Goal: Task Accomplishment & Management: Manage account settings

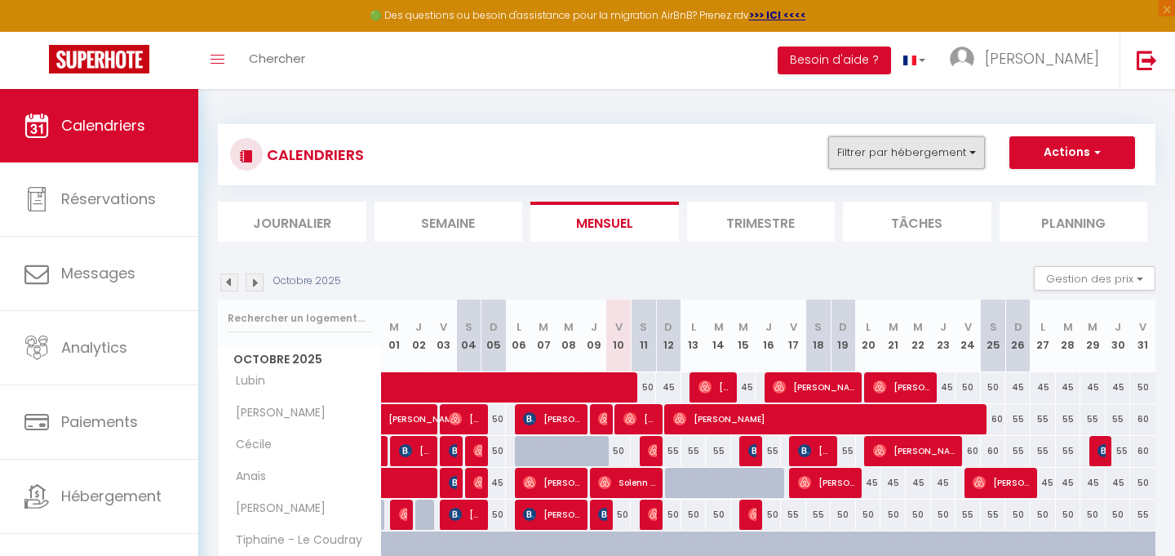
click at [965, 151] on button "Filtrer par hébergement" at bounding box center [907, 152] width 157 height 33
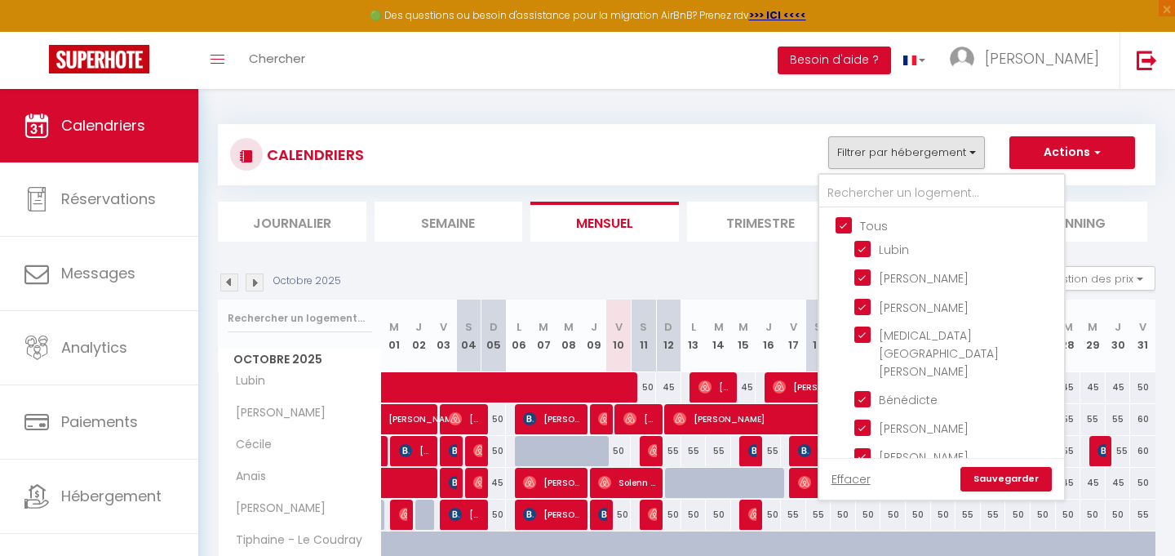
click at [840, 220] on input "Tous" at bounding box center [958, 224] width 245 height 16
checkbox input "false"
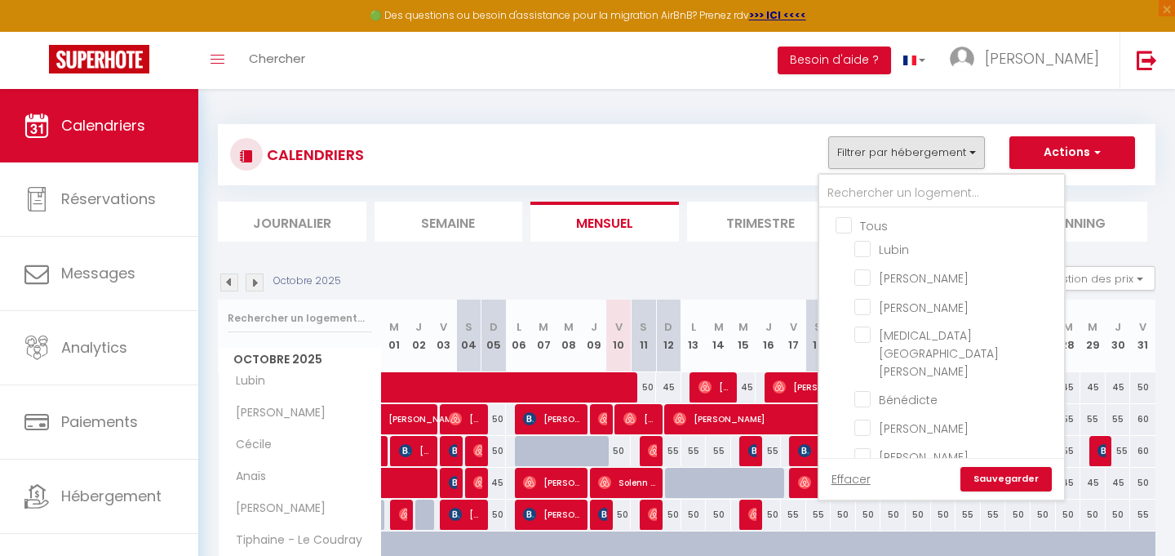
checkbox input "false"
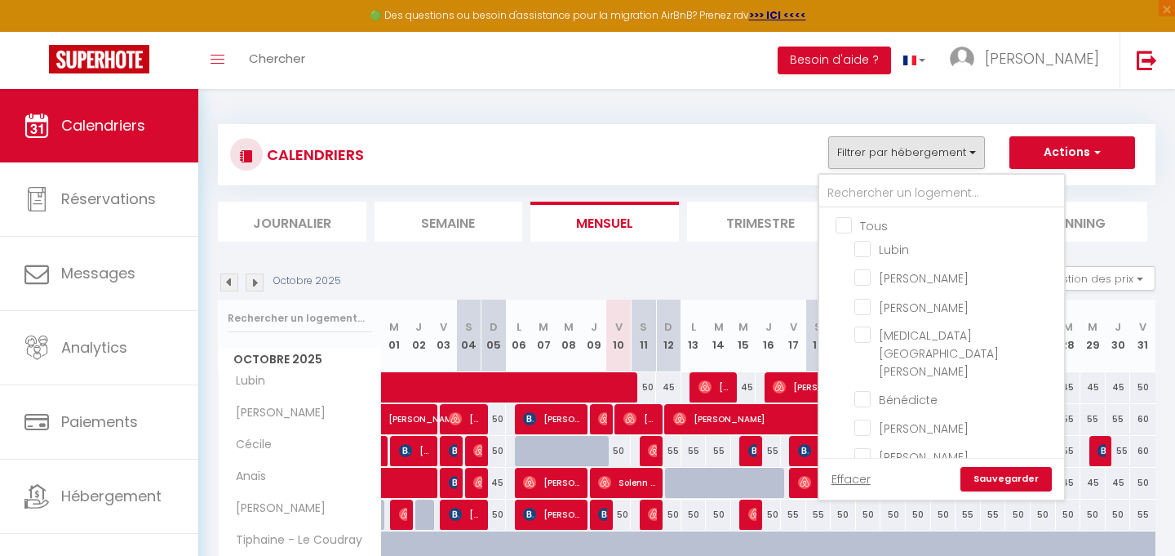
checkbox input "false"
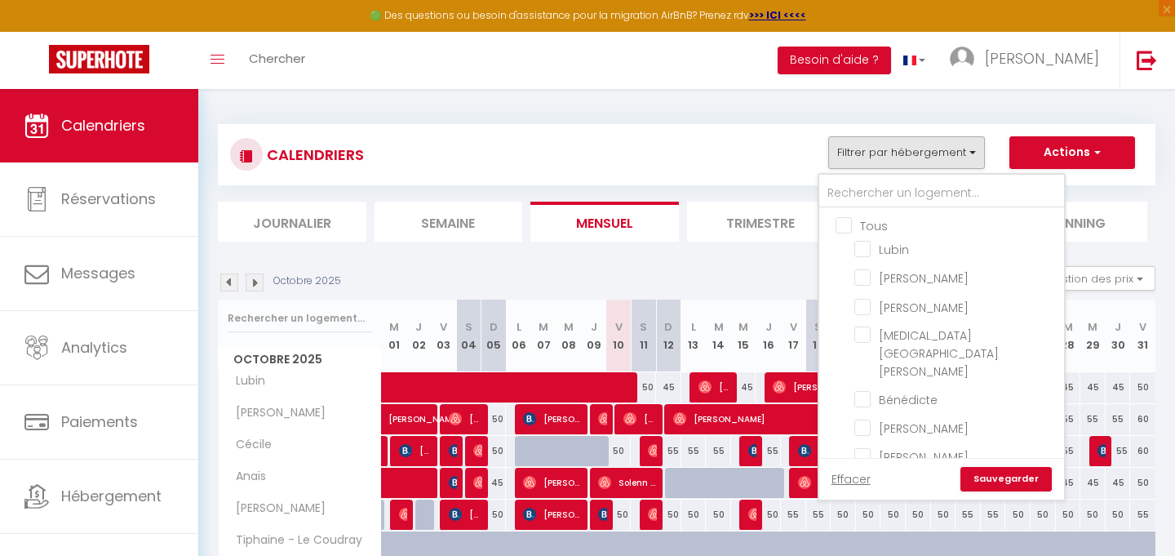
checkbox input "false"
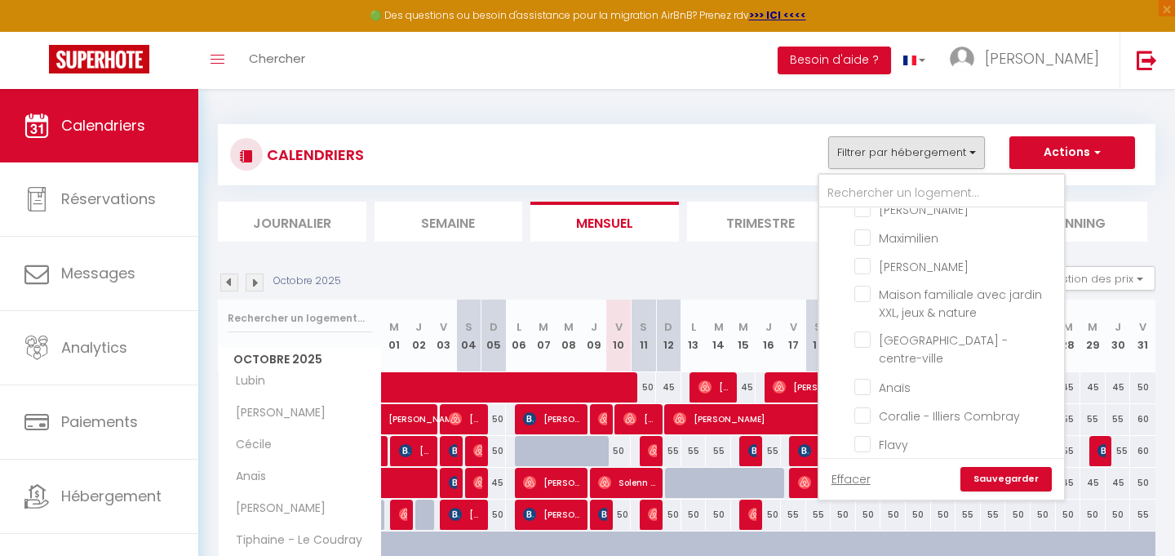
scroll to position [215, 0]
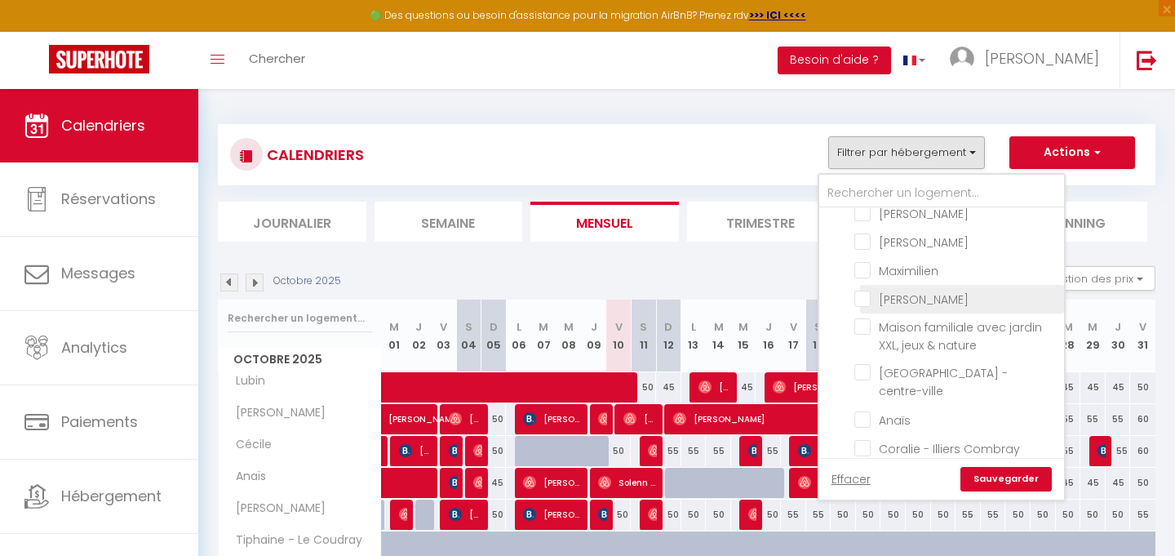
click at [897, 290] on input "[PERSON_NAME]" at bounding box center [957, 298] width 204 height 16
checkbox input "true"
click at [1012, 474] on link "Sauvegarder" at bounding box center [1006, 479] width 91 height 24
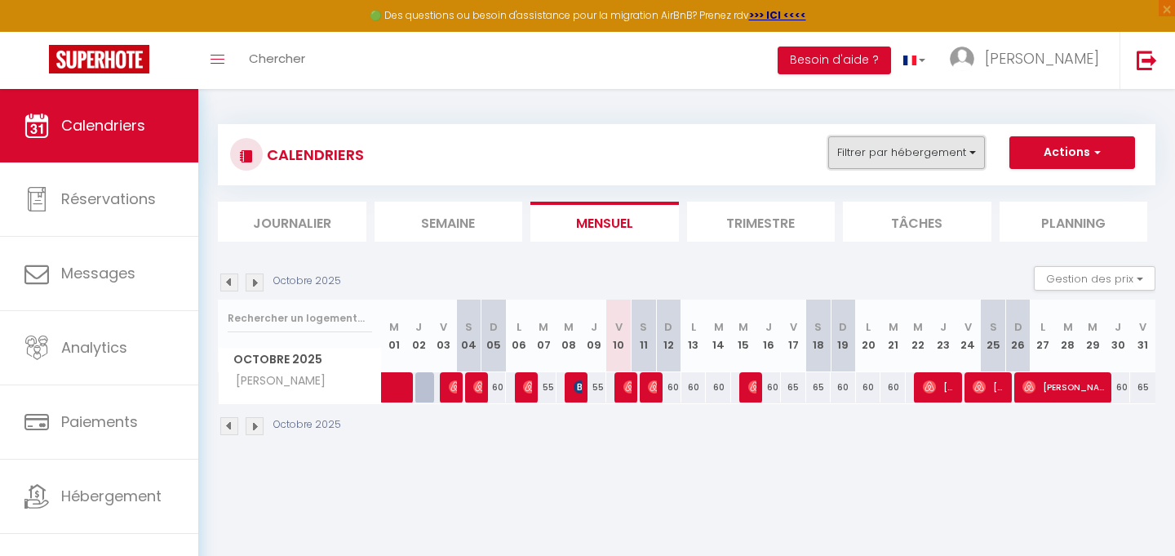
click at [922, 157] on button "Filtrer par hébergement" at bounding box center [907, 152] width 157 height 33
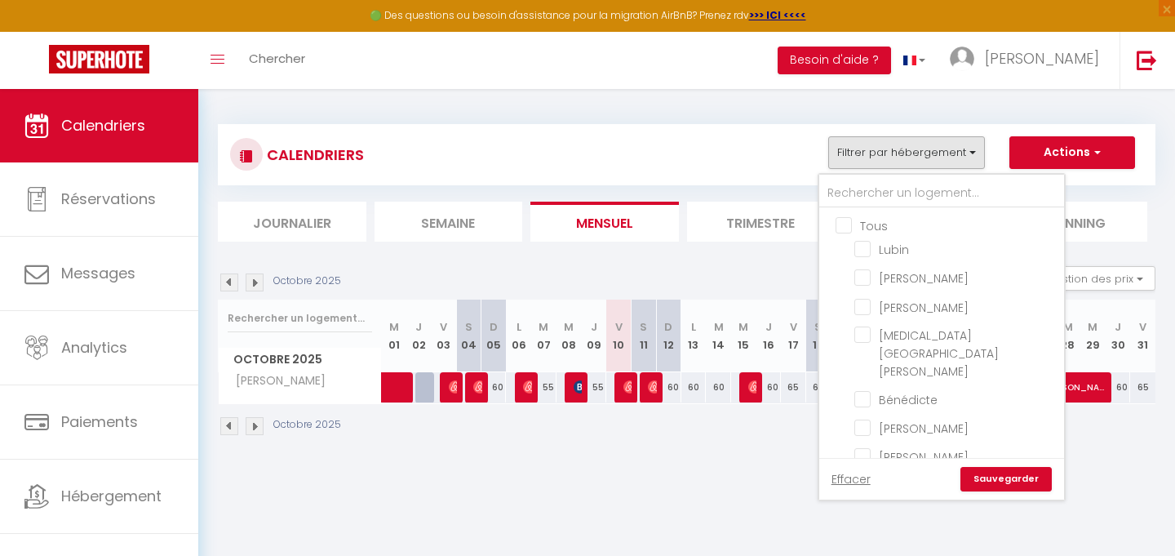
click at [851, 225] on input "Tous" at bounding box center [958, 224] width 245 height 16
checkbox input "true"
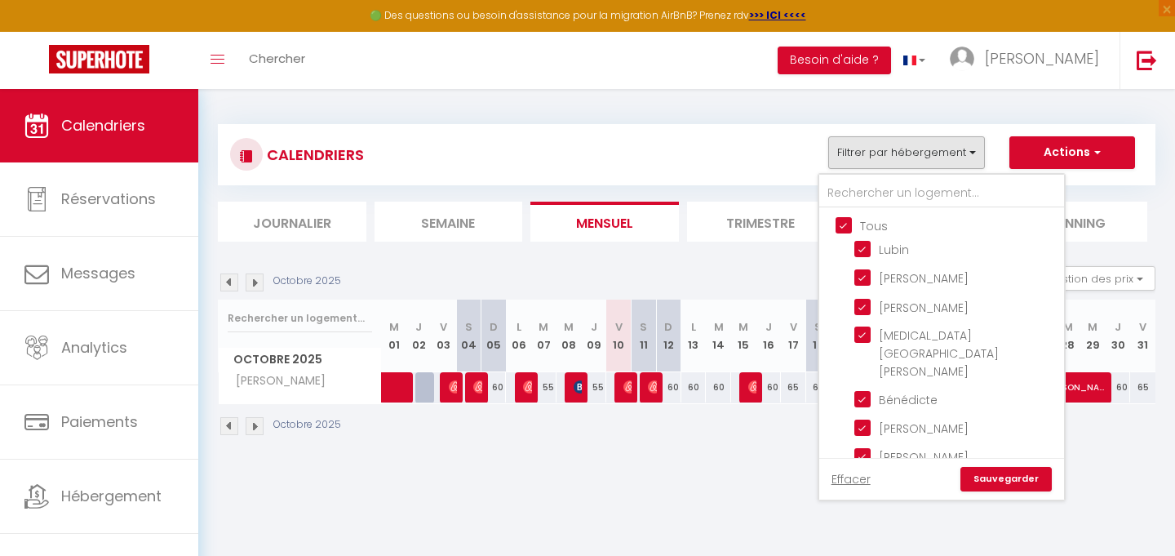
checkbox input "true"
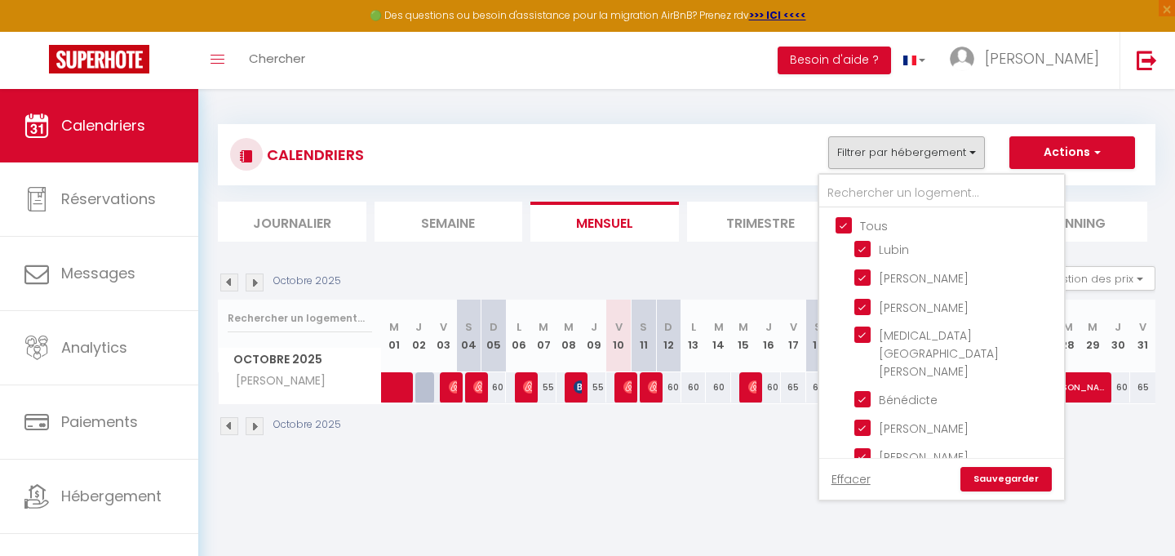
checkbox input "true"
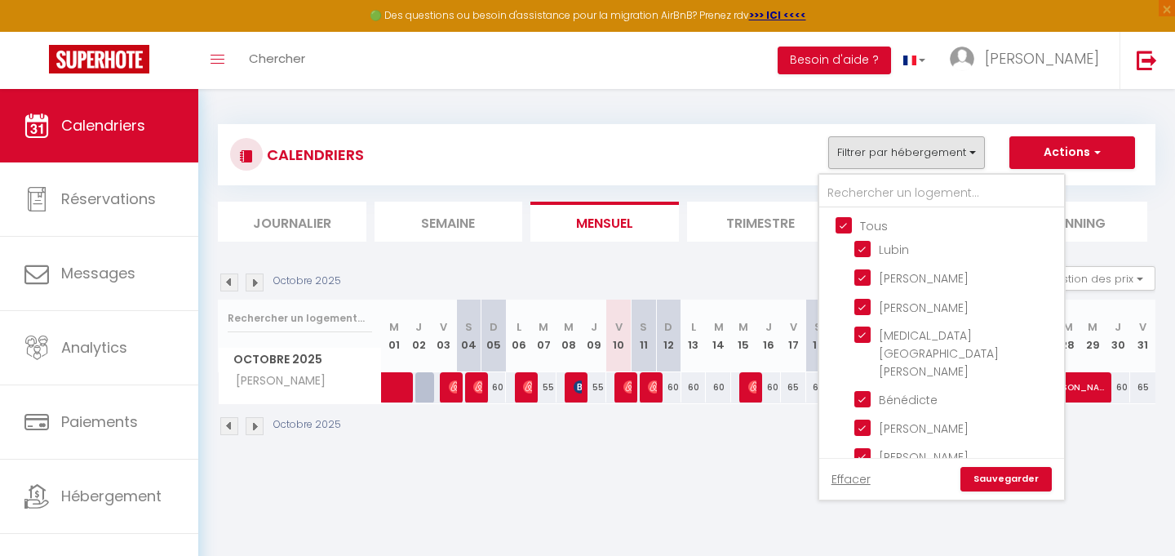
checkbox input "true"
click at [1024, 482] on link "Sauvegarder" at bounding box center [1006, 479] width 91 height 24
